Goal: Find specific page/section: Find specific page/section

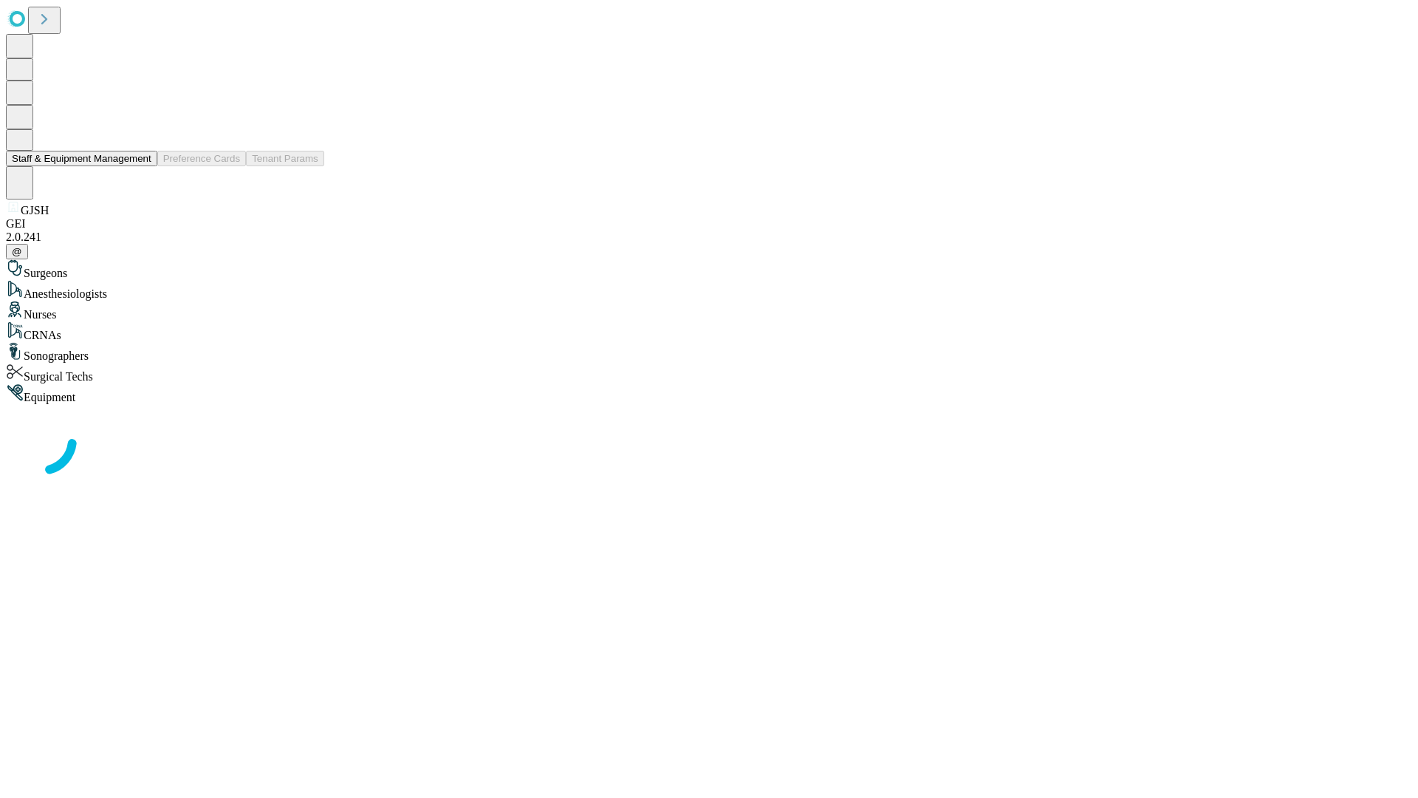
click at [141, 166] on button "Staff & Equipment Management" at bounding box center [81, 159] width 151 height 16
